Goal: Go to known website: Access a specific website the user already knows

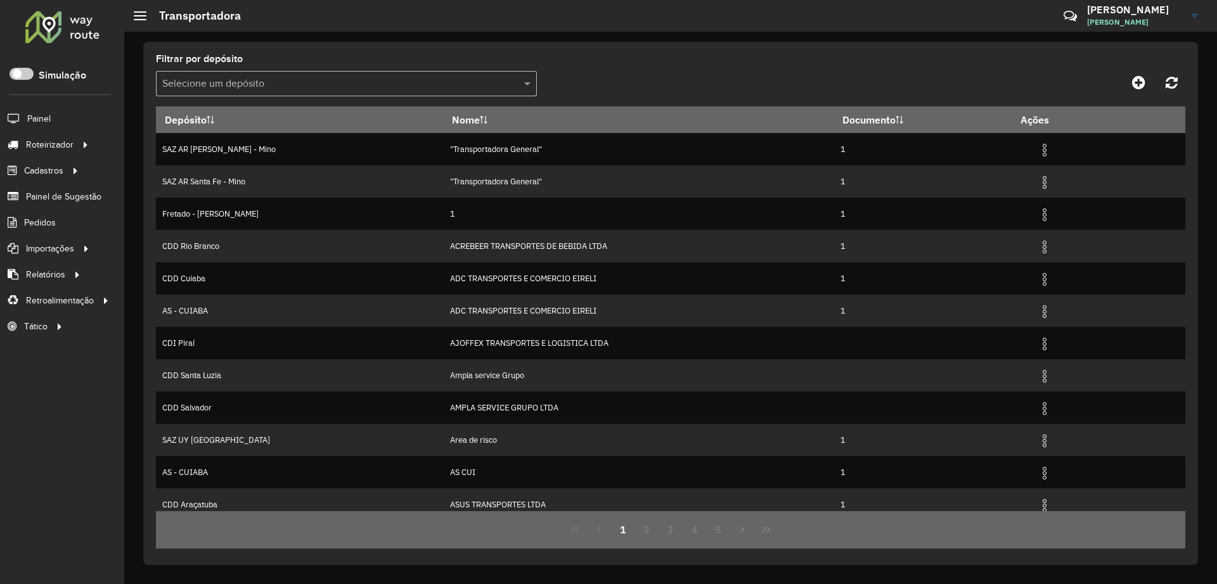
click at [63, 36] on div at bounding box center [62, 26] width 77 height 33
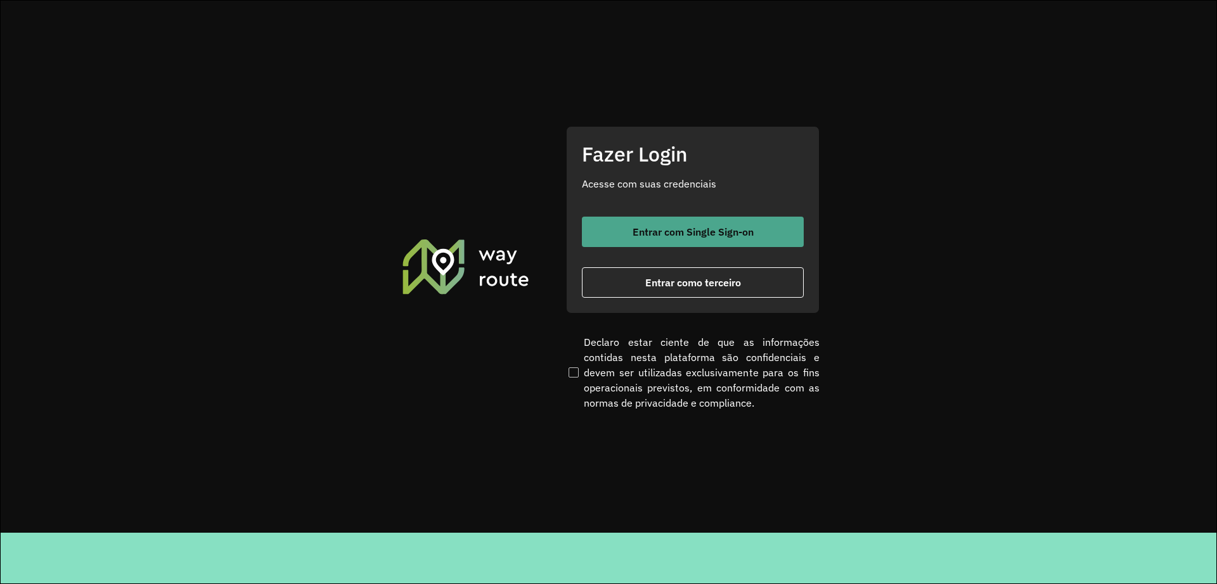
click at [615, 236] on button "Entrar com Single Sign-on" at bounding box center [693, 232] width 222 height 30
